Goal: Find specific page/section: Find specific page/section

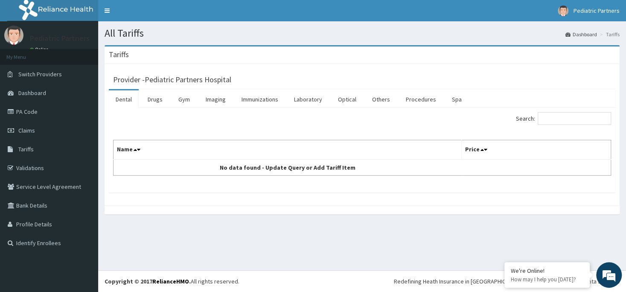
drag, startPoint x: 414, startPoint y: 99, endPoint x: 415, endPoint y: 112, distance: 12.4
click at [414, 100] on link "Procedures" at bounding box center [421, 99] width 44 height 18
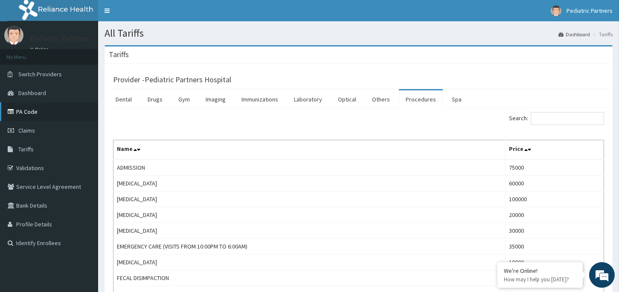
click at [37, 111] on link "PA Code" at bounding box center [49, 111] width 98 height 19
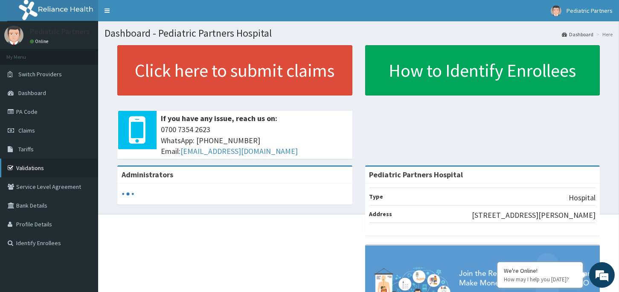
click at [34, 169] on link "Validations" at bounding box center [49, 168] width 98 height 19
